Goal: Information Seeking & Learning: Learn about a topic

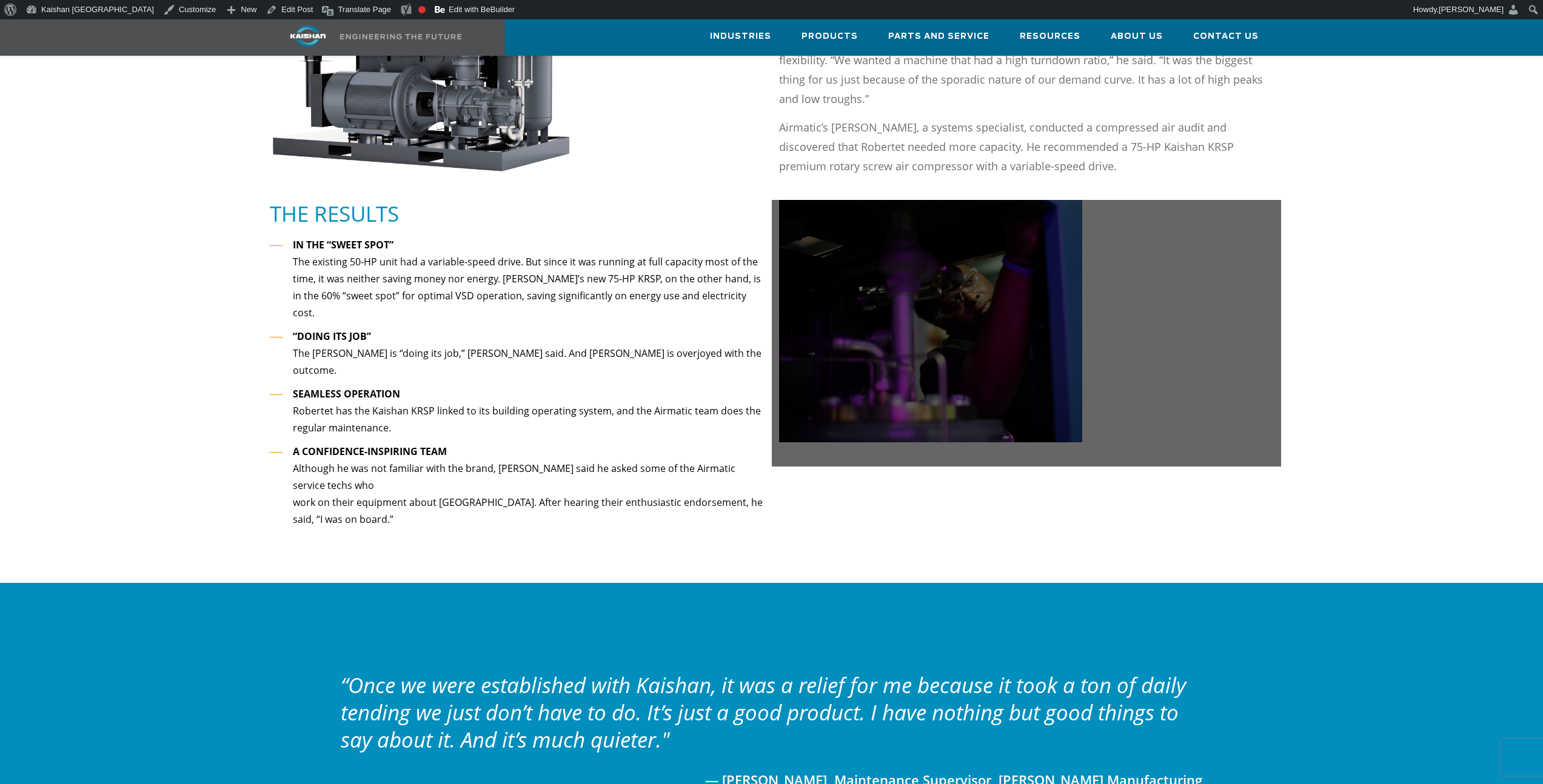
scroll to position [892, 0]
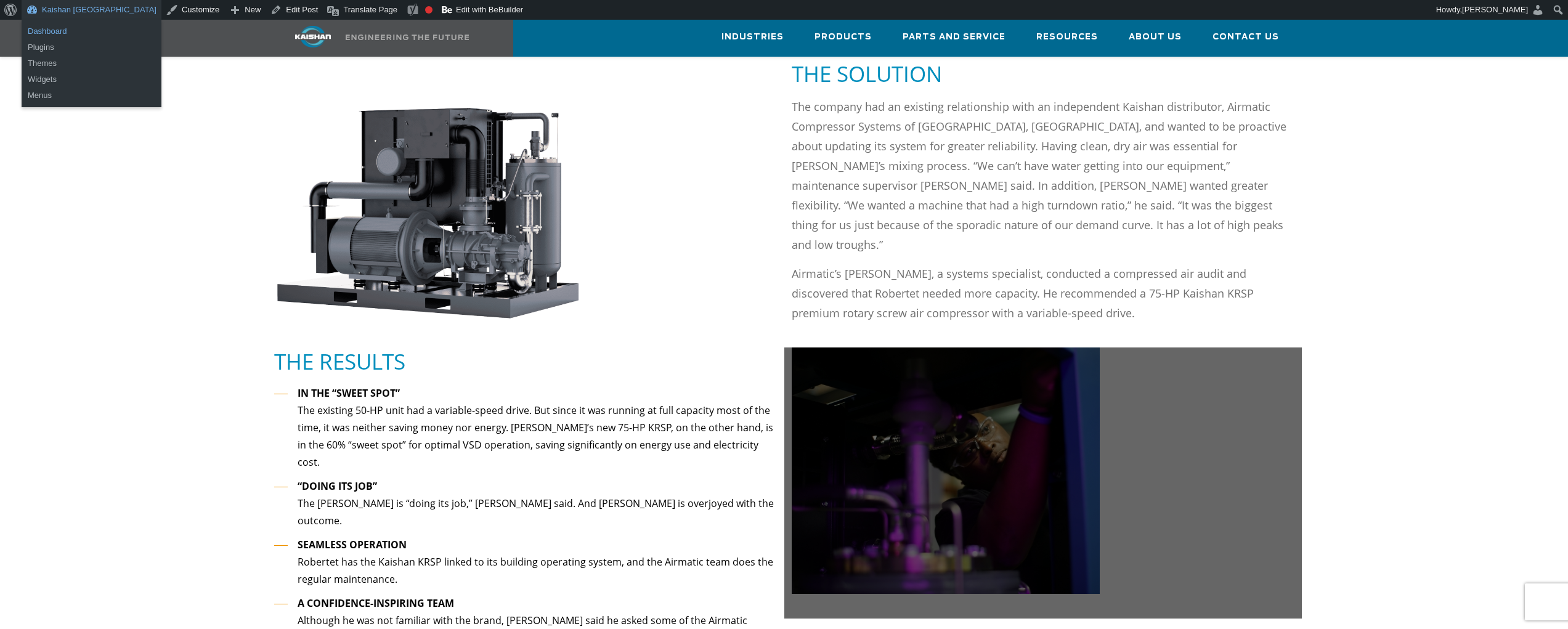
click at [49, 33] on link "Dashboard" at bounding box center [92, 31] width 140 height 16
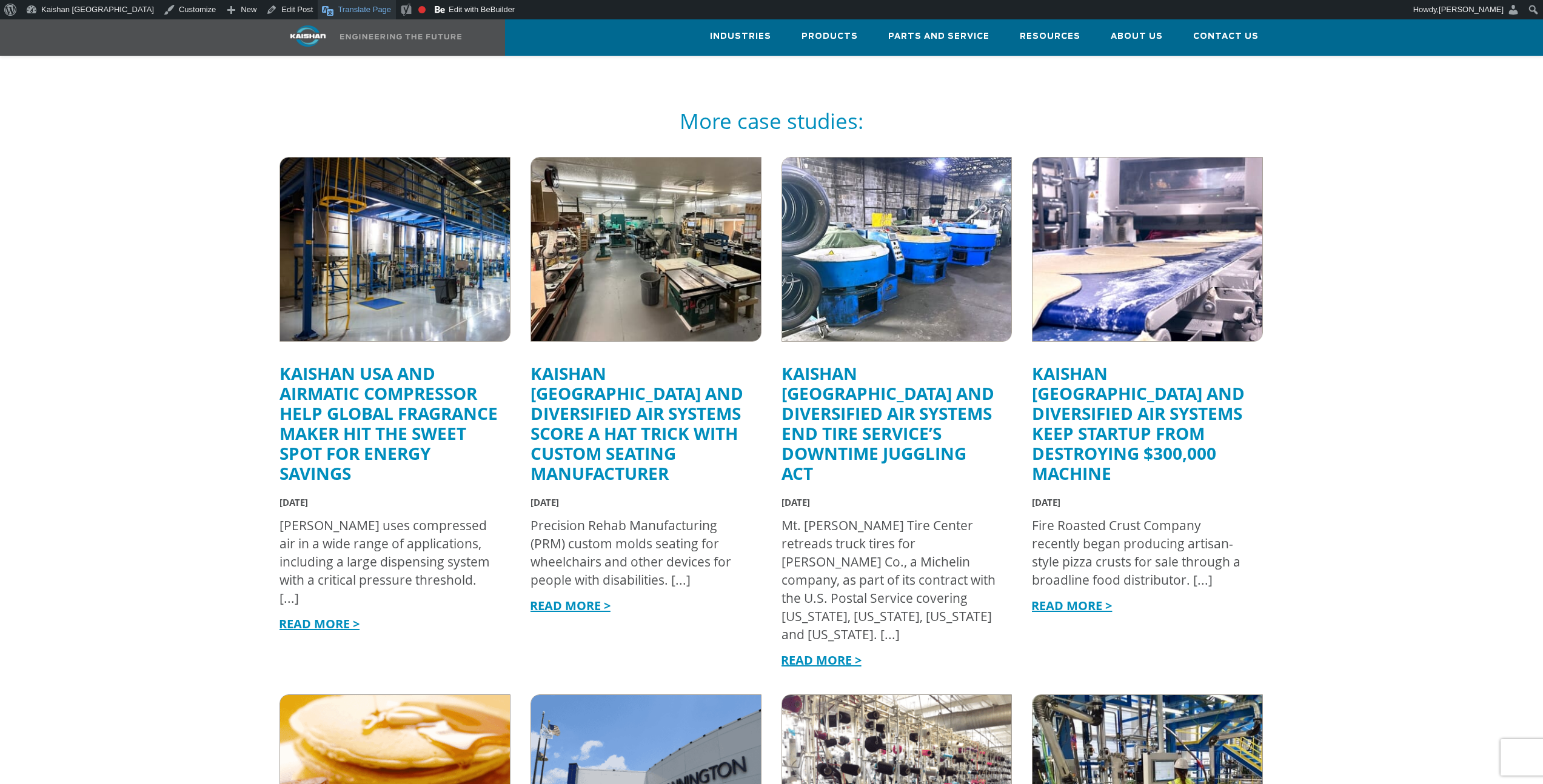
scroll to position [1951, 0]
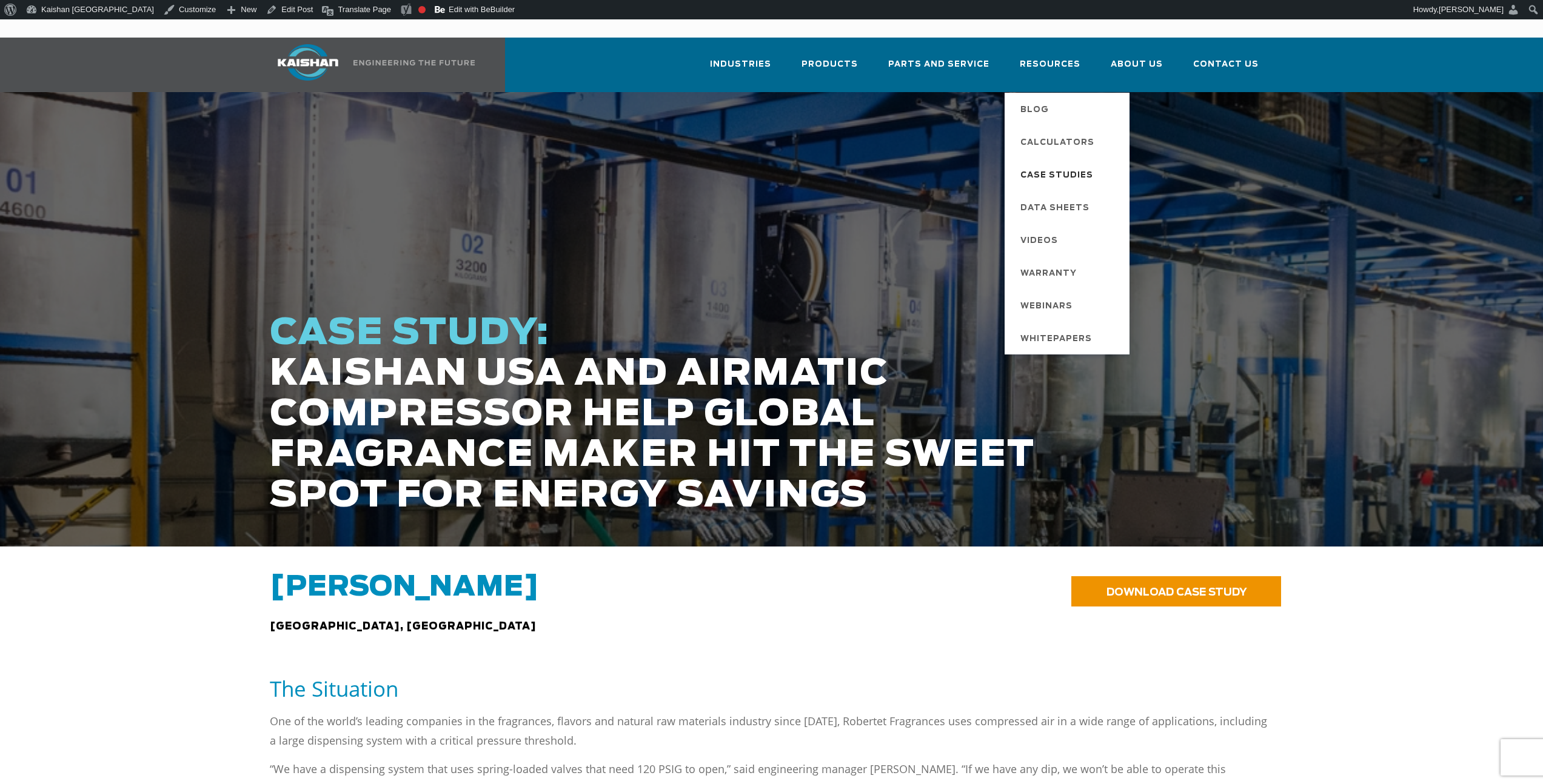
click at [1057, 166] on span "Case Studies" at bounding box center [1057, 176] width 73 height 21
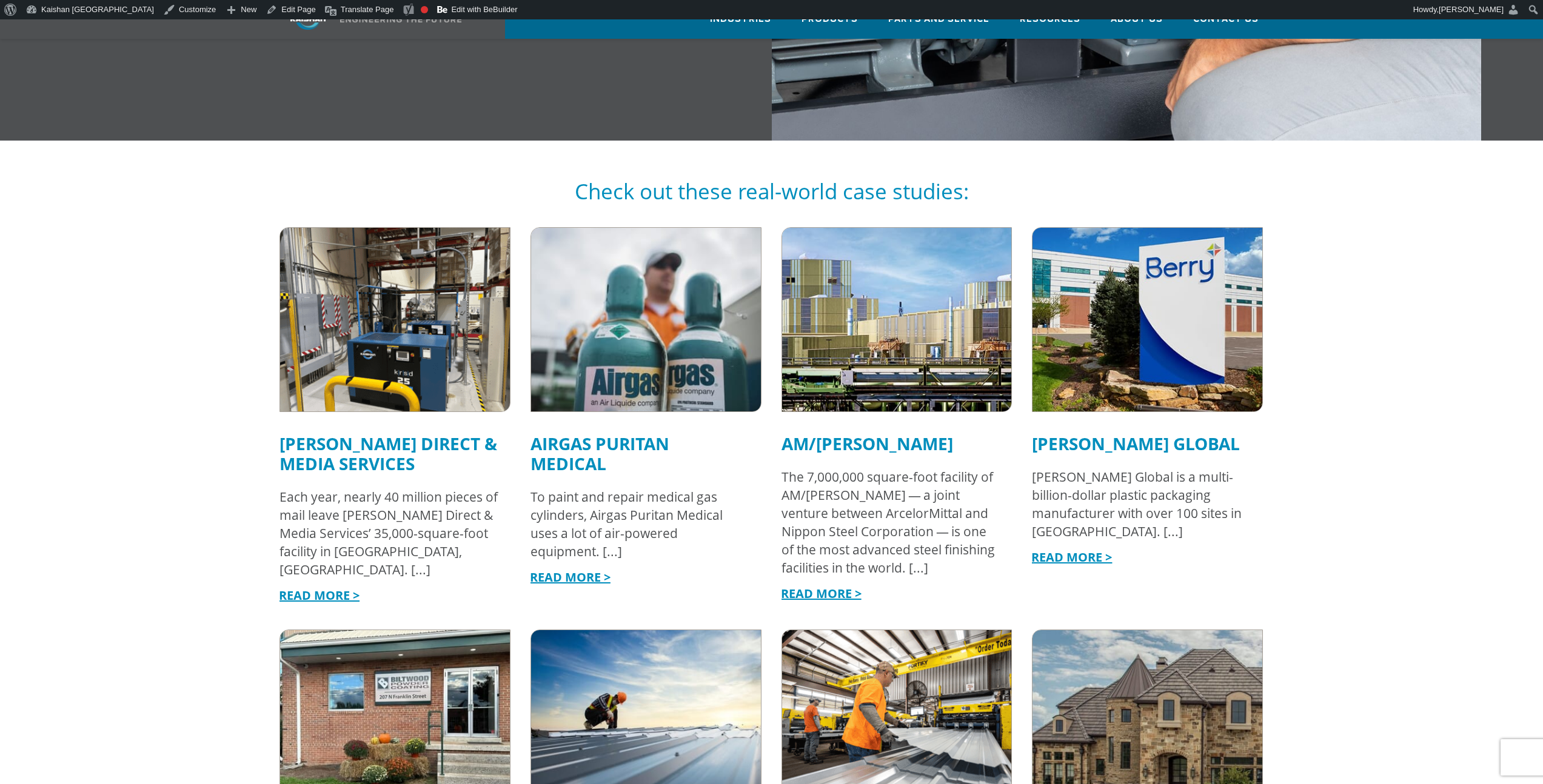
scroll to position [1029, 0]
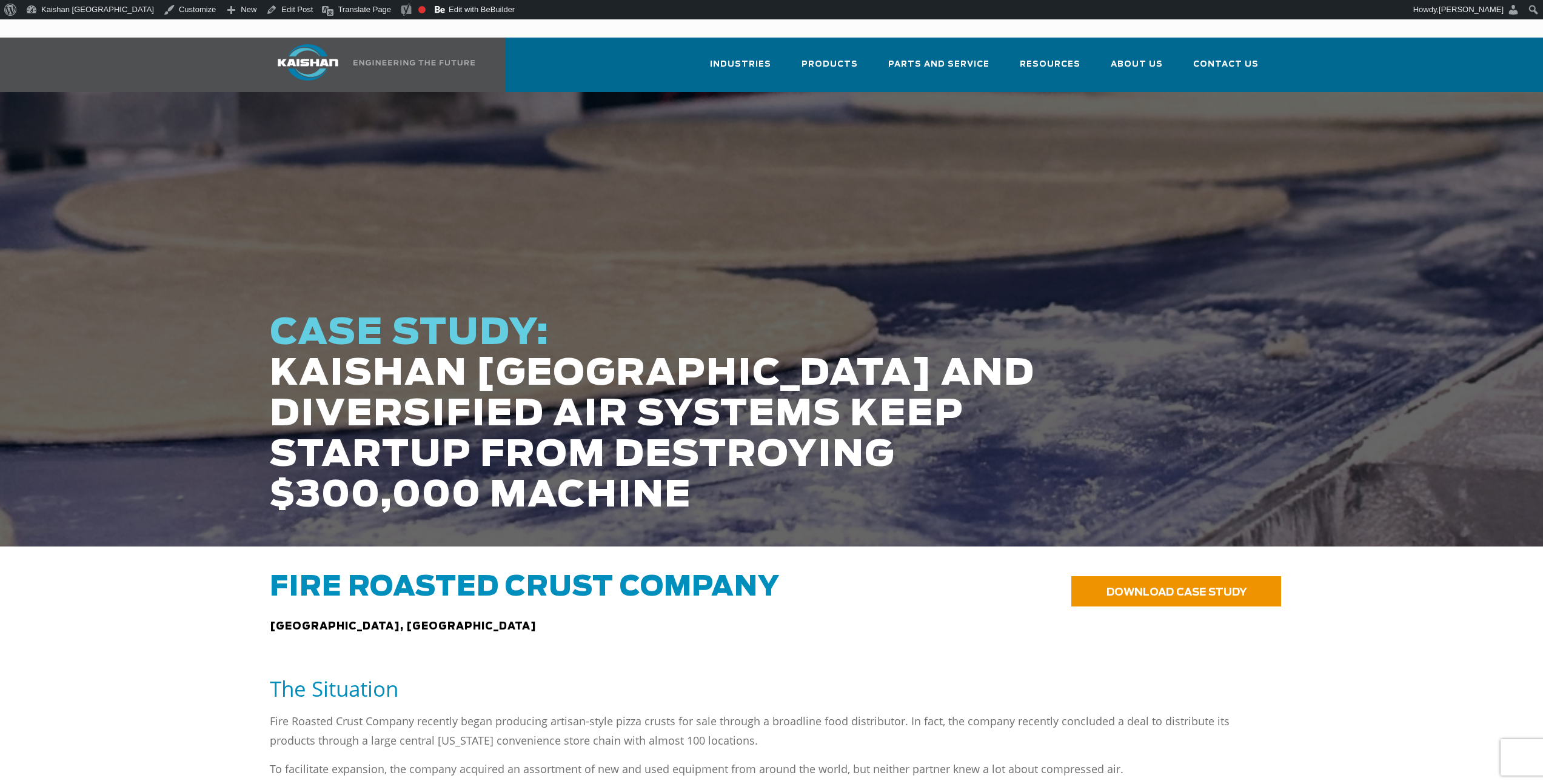
click at [196, 223] on div at bounding box center [771, 319] width 1543 height 455
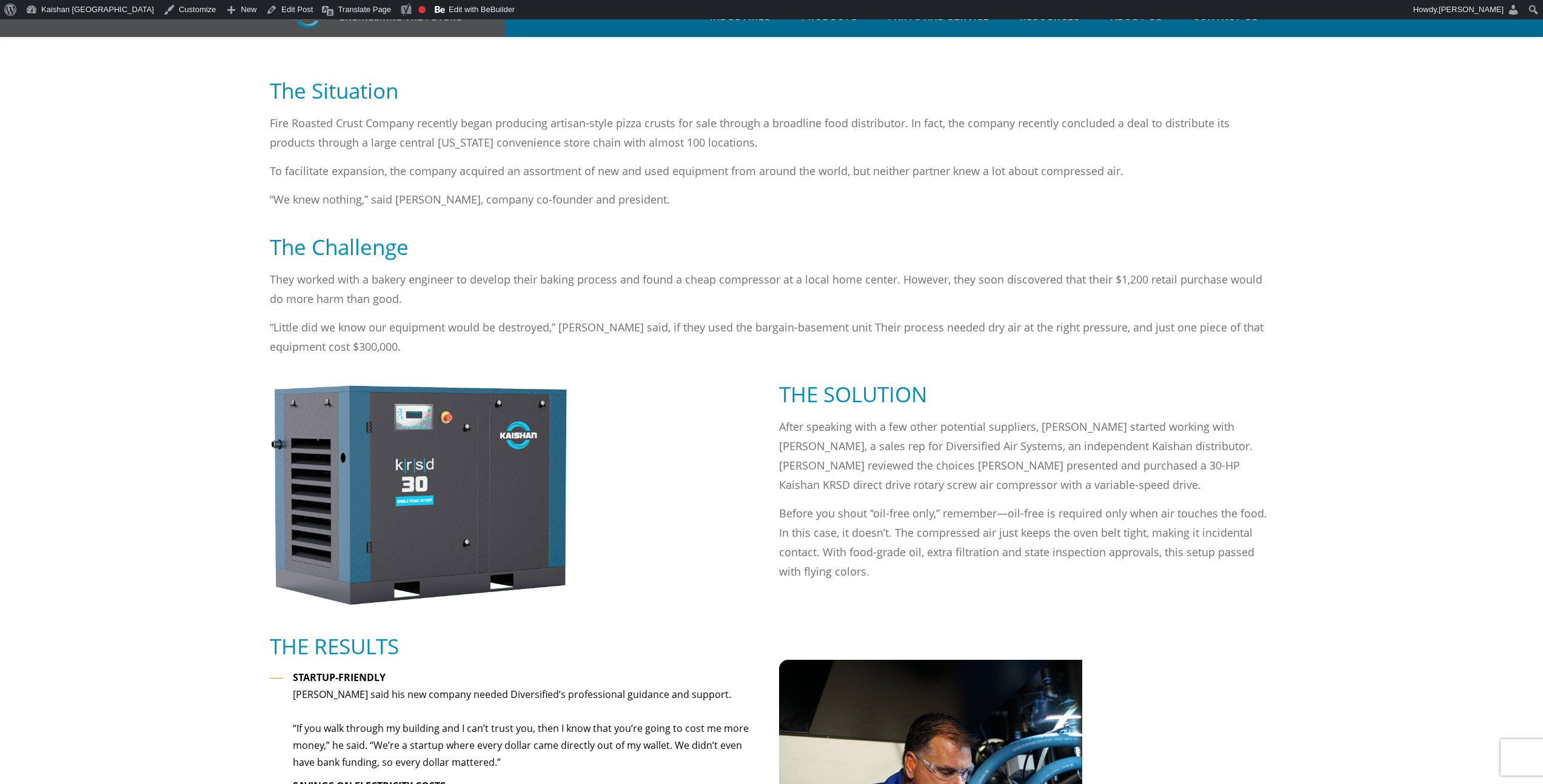
scroll to position [640, 0]
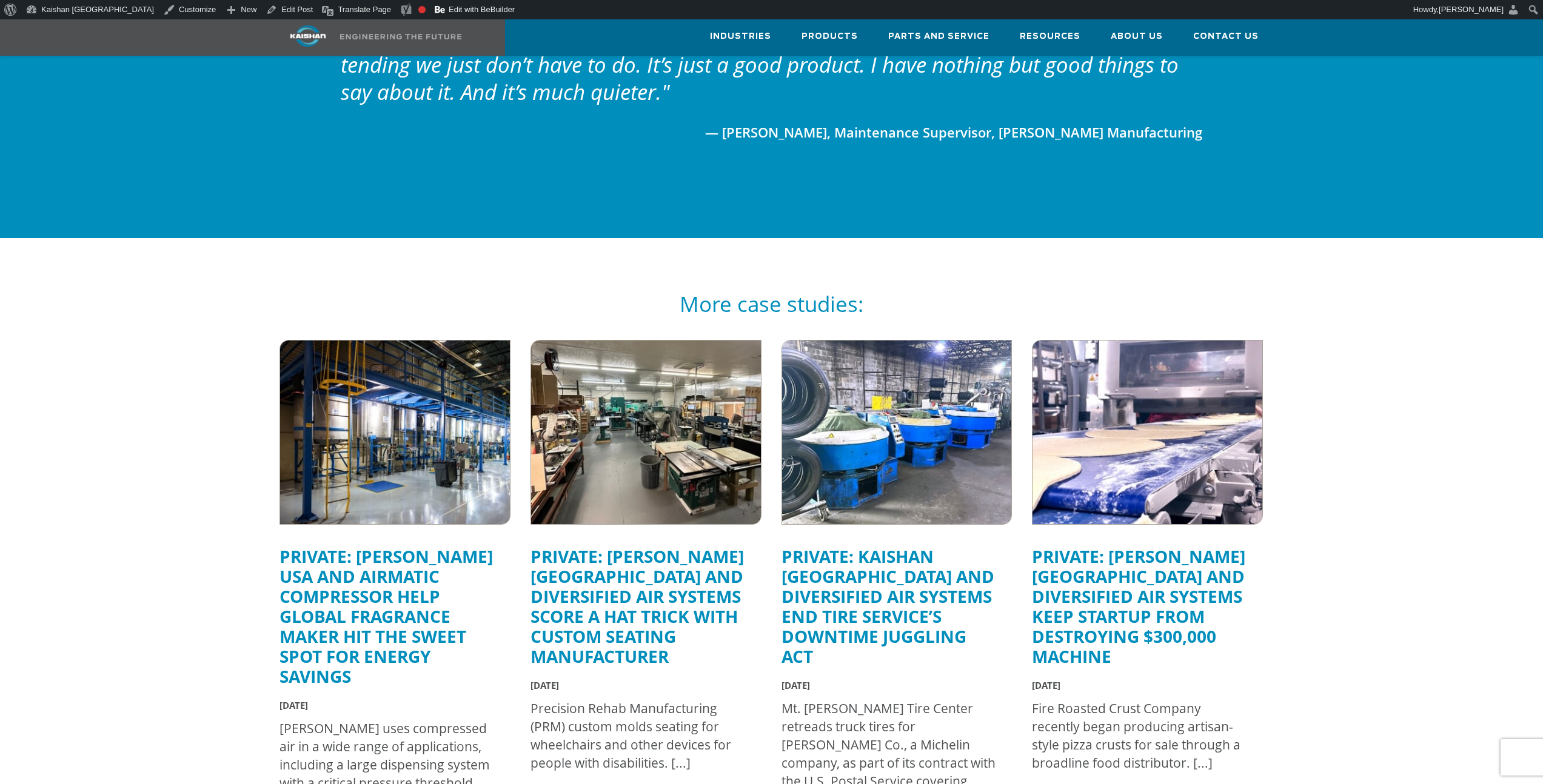
scroll to position [1946, 0]
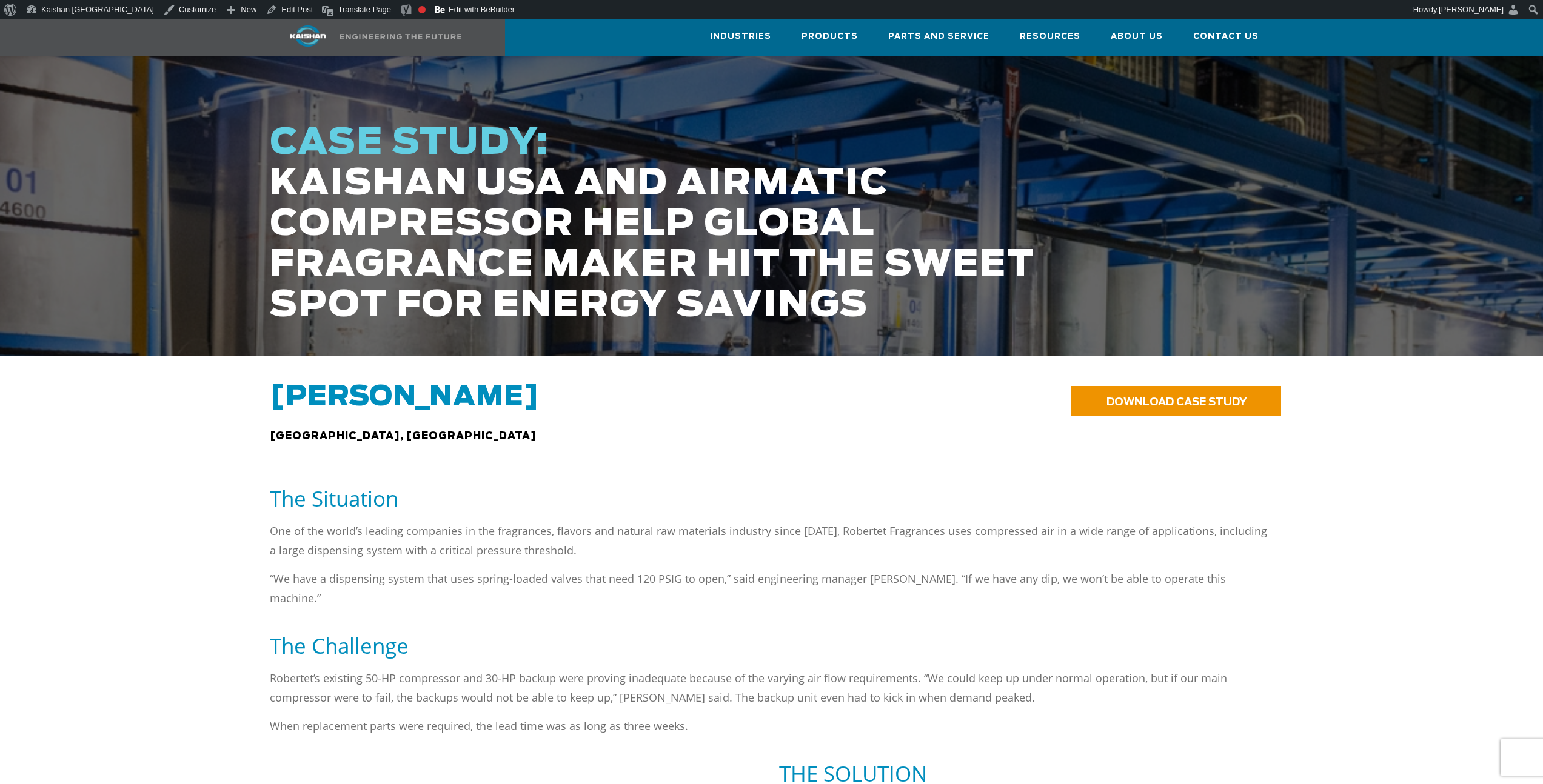
scroll to position [121, 0]
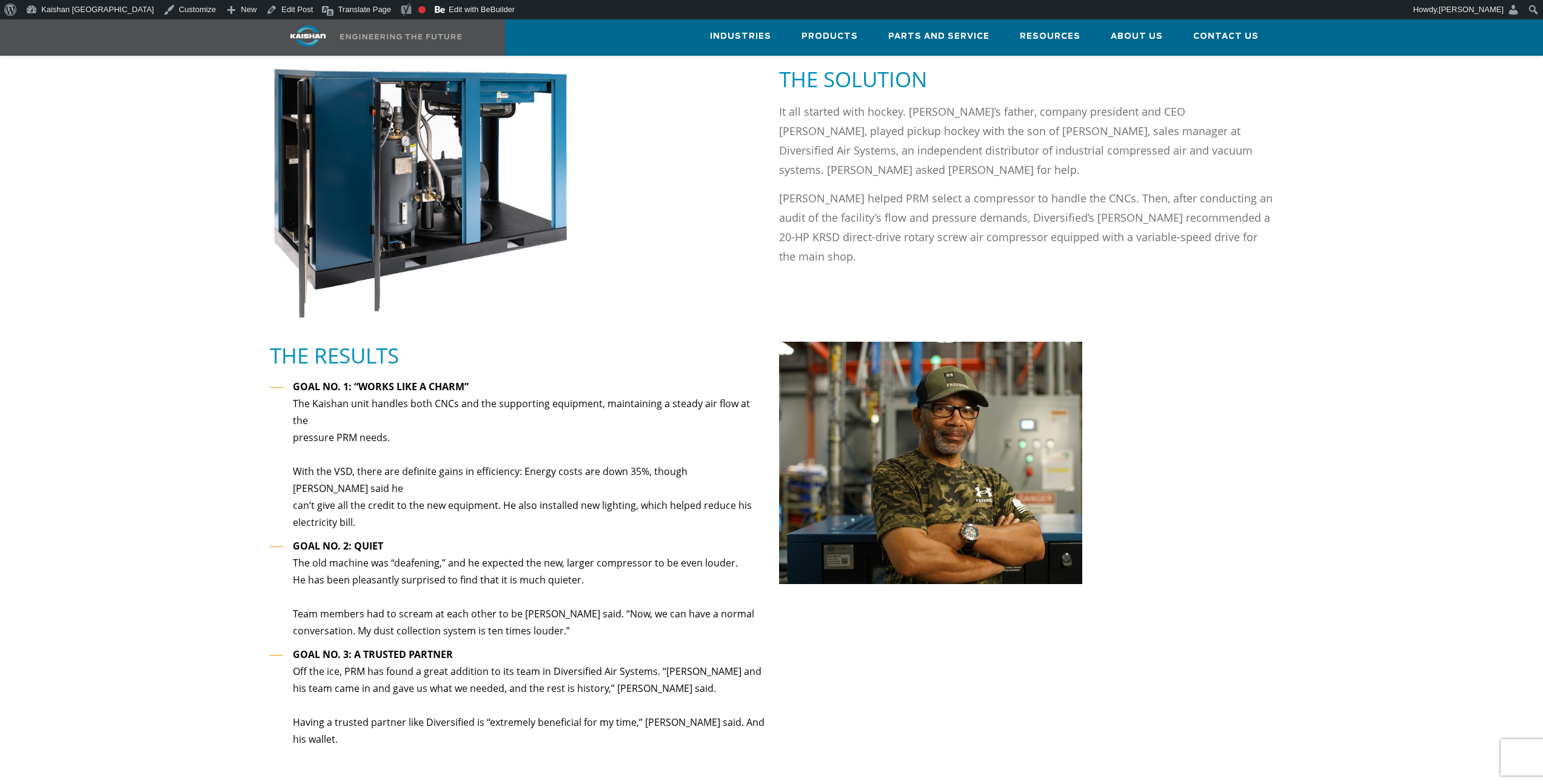
scroll to position [1020, 0]
